Goal: Transaction & Acquisition: Download file/media

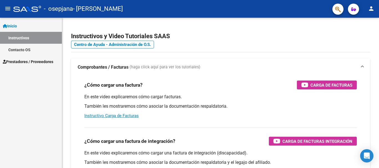
click at [6, 9] on mat-icon "menu" at bounding box center [7, 8] width 7 height 7
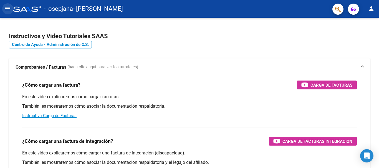
click at [6, 7] on mat-icon "menu" at bounding box center [7, 8] width 7 height 7
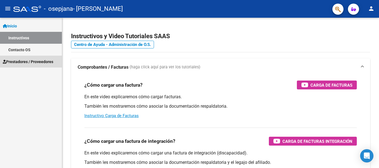
click at [17, 61] on span "Prestadores / Proveedores" at bounding box center [28, 62] width 50 height 6
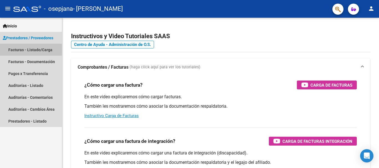
click at [15, 48] on link "Facturas - Listado/Carga" at bounding box center [31, 50] width 62 height 12
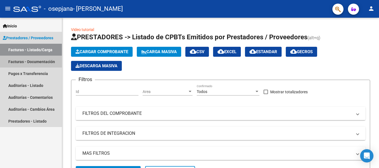
click at [14, 60] on link "Facturas - Documentación" at bounding box center [31, 62] width 62 height 12
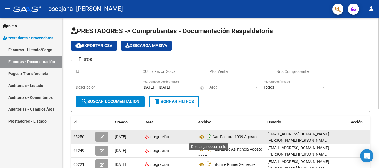
click at [207, 136] on icon "Descargar documento" at bounding box center [208, 137] width 7 height 9
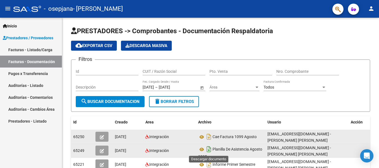
click at [208, 149] on icon "Descargar documento" at bounding box center [208, 149] width 7 height 9
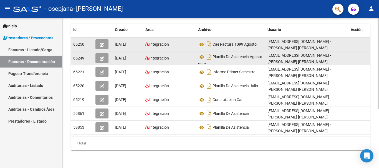
click at [378, 162] on div at bounding box center [378, 93] width 1 height 151
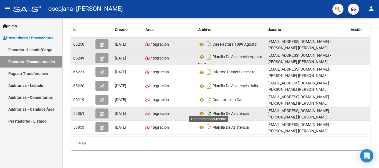
click at [207, 110] on icon "Descargar documento" at bounding box center [208, 113] width 7 height 9
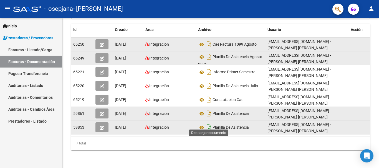
click at [208, 124] on icon "Descargar documento" at bounding box center [208, 127] width 7 height 9
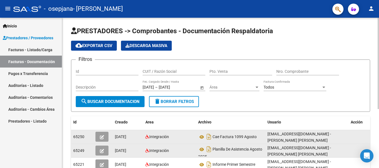
click at [379, 19] on div at bounding box center [378, 93] width 1 height 151
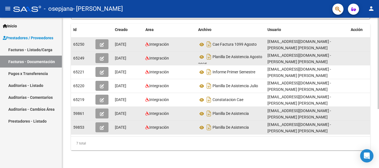
click at [378, 147] on div at bounding box center [378, 93] width 1 height 151
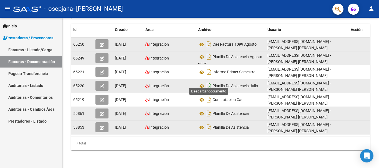
click at [208, 82] on icon "Descargar documento" at bounding box center [208, 86] width 7 height 9
